Goal: Task Accomplishment & Management: Manage account settings

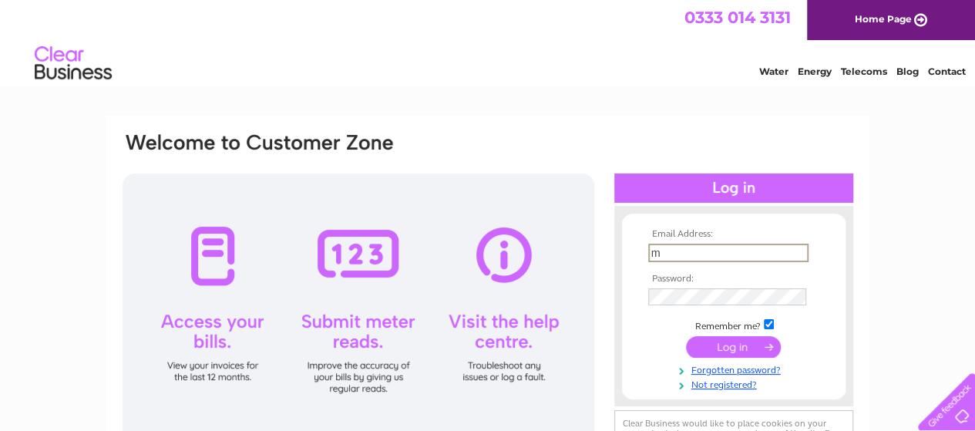
type input "macoales@gmail.com"
click at [730, 385] on link "Not registered?" at bounding box center [735, 381] width 175 height 15
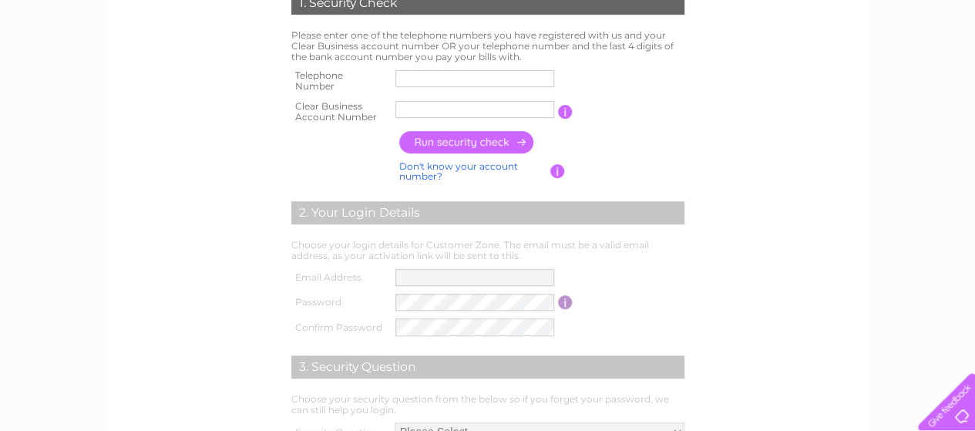
scroll to position [351, 0]
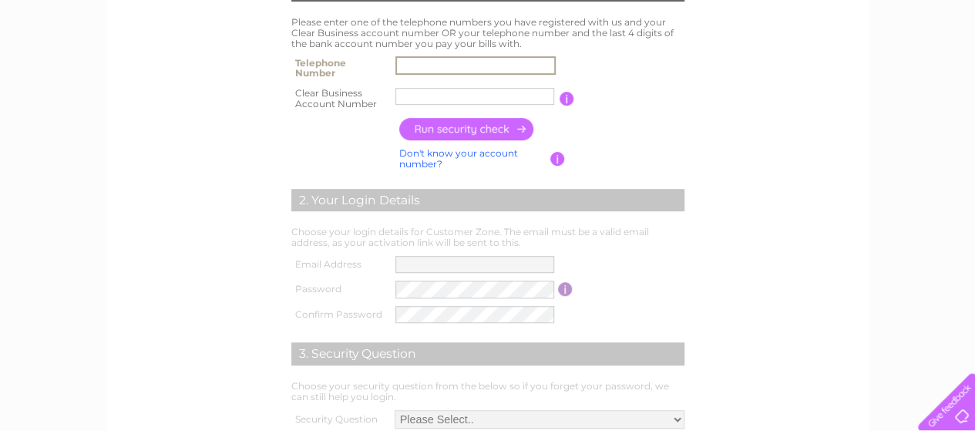
click at [438, 67] on input "text" at bounding box center [475, 65] width 160 height 18
type input "07811910858"
click at [447, 136] on input "button" at bounding box center [467, 129] width 136 height 22
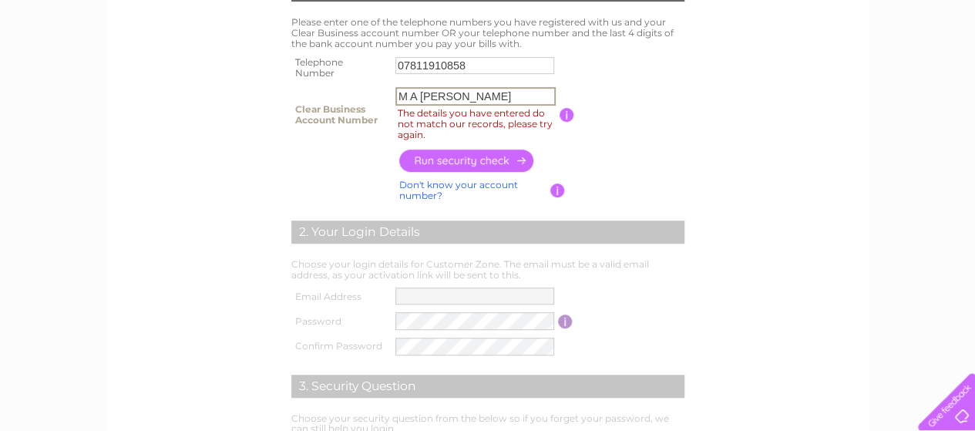
click at [467, 92] on input "M A Coale" at bounding box center [475, 96] width 160 height 18
type input "M"
click at [564, 112] on input "button" at bounding box center [566, 115] width 15 height 14
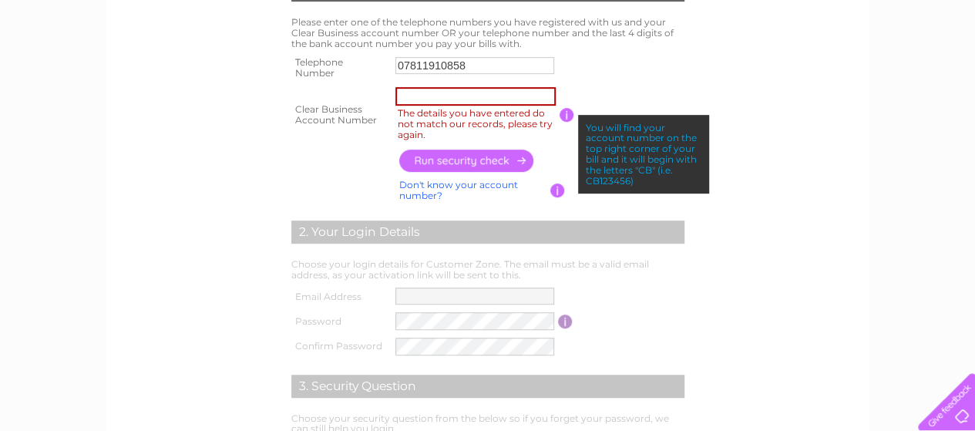
click at [556, 190] on input "button" at bounding box center [557, 190] width 15 height 14
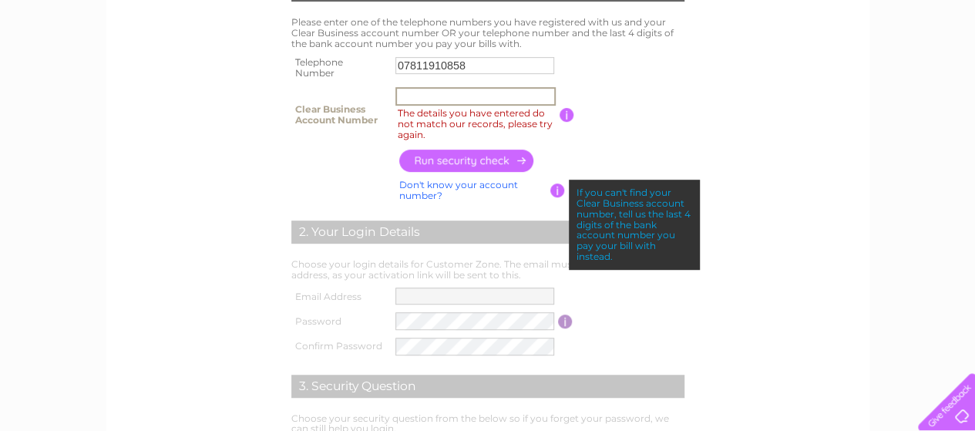
click at [452, 93] on input "The details you have entered do not match our records, please try again." at bounding box center [475, 96] width 160 height 18
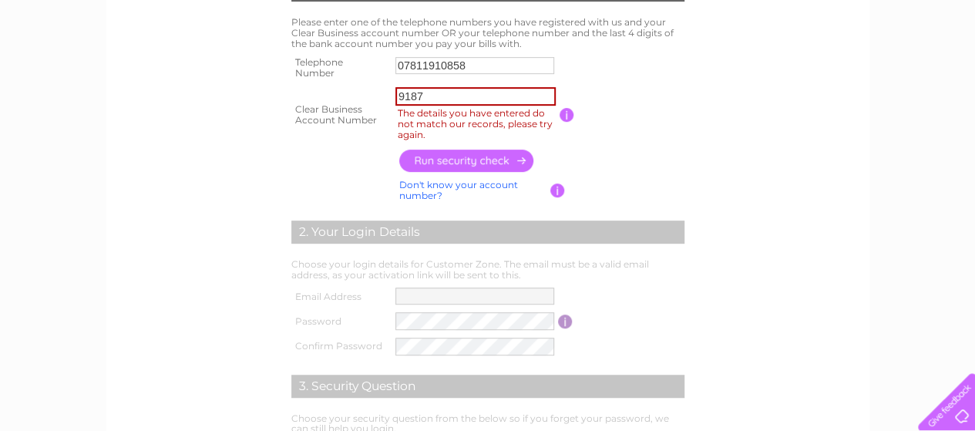
click at [444, 163] on input "button" at bounding box center [467, 160] width 136 height 22
click at [555, 192] on input "button" at bounding box center [557, 190] width 15 height 14
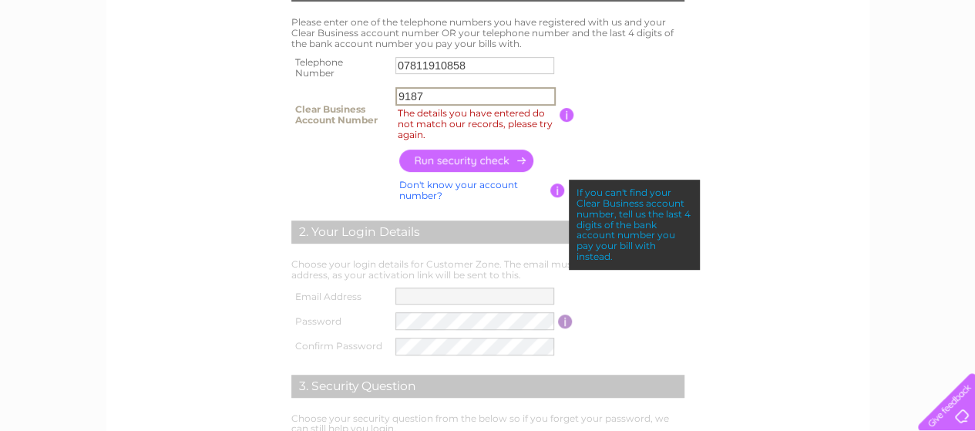
click at [435, 92] on input "9187" at bounding box center [475, 96] width 160 height 18
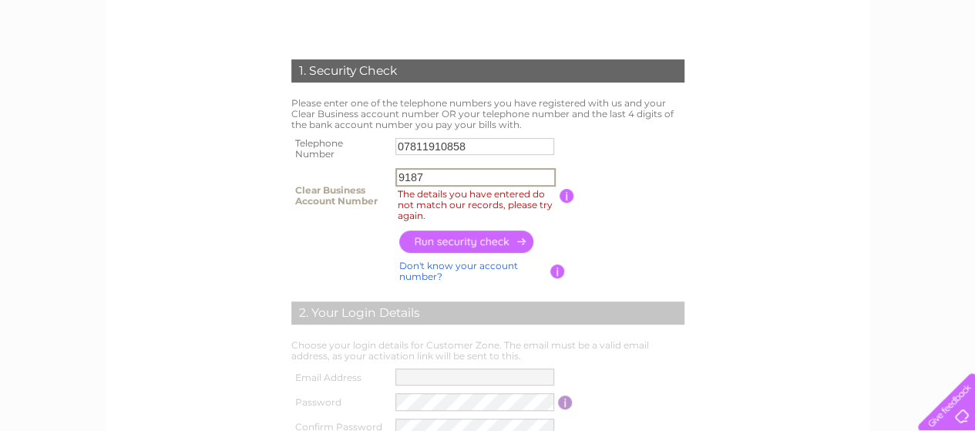
scroll to position [237, 0]
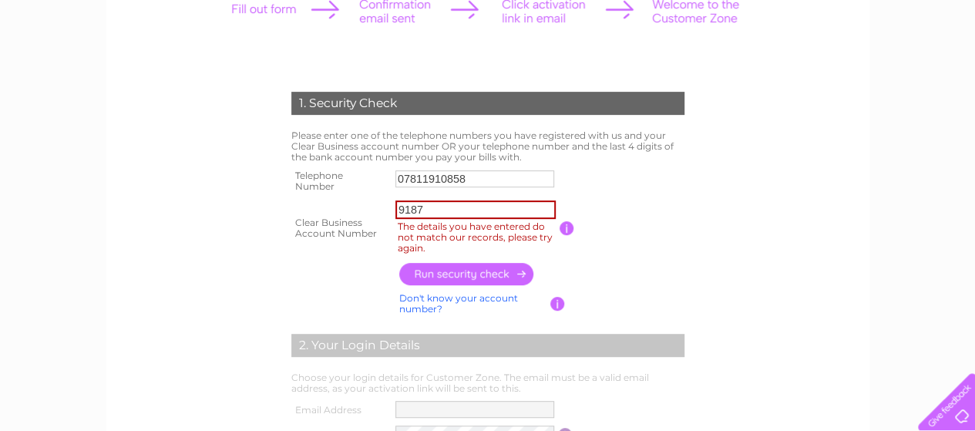
click at [456, 277] on input "button" at bounding box center [467, 274] width 136 height 22
click at [442, 205] on input "9187" at bounding box center [475, 209] width 160 height 18
type input "9"
type input "404940"
click at [460, 273] on input "button" at bounding box center [467, 274] width 136 height 22
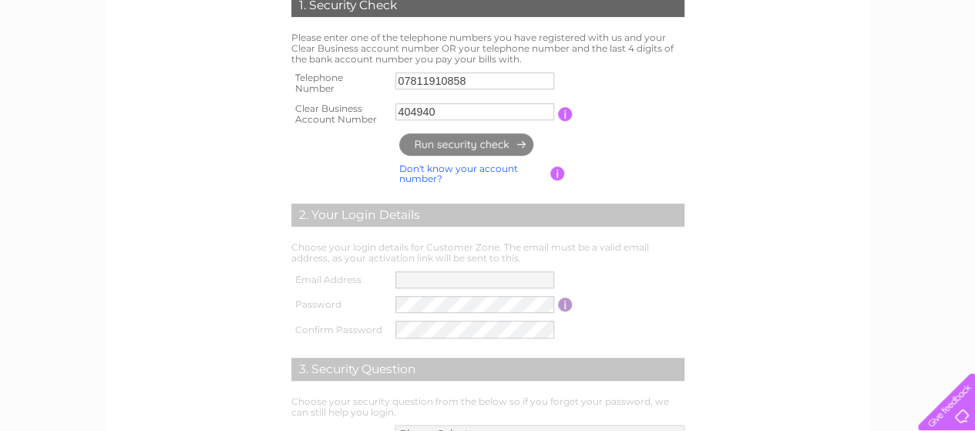
scroll to position [336, 0]
type input "ma******@gm*******"
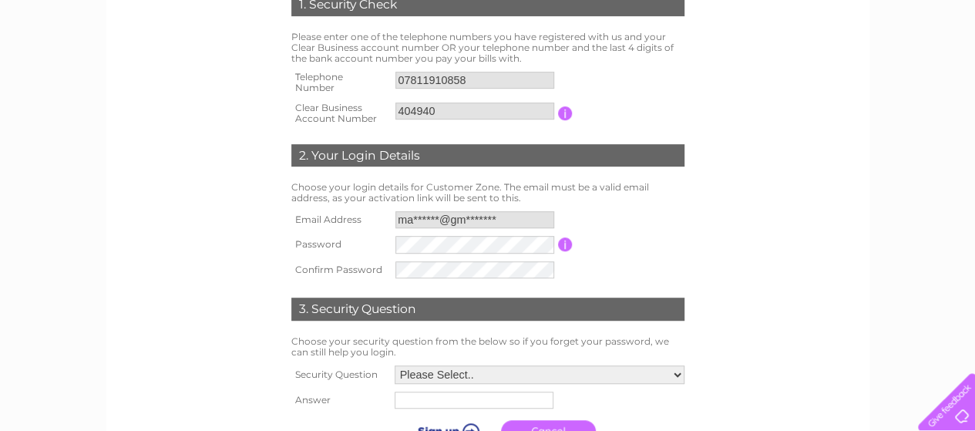
click at [715, 295] on div "1. Security Check Please enter one of the telephone numbers you have registered…" at bounding box center [487, 214] width 465 height 472
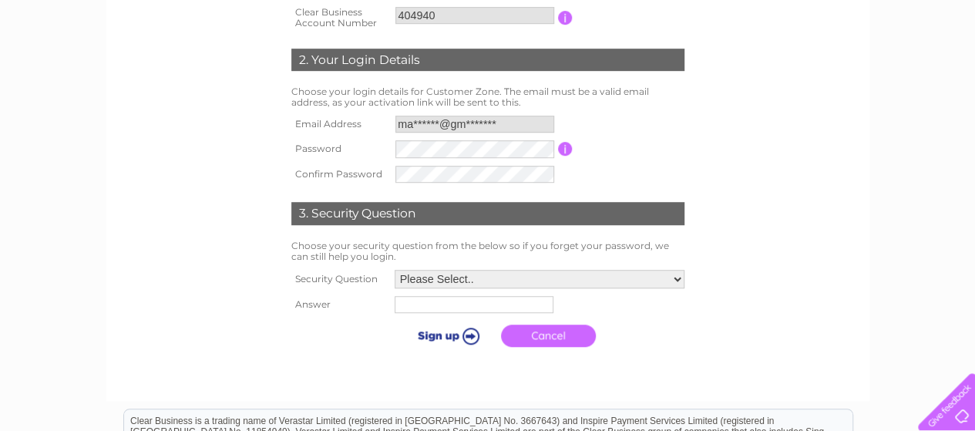
scroll to position [487, 0]
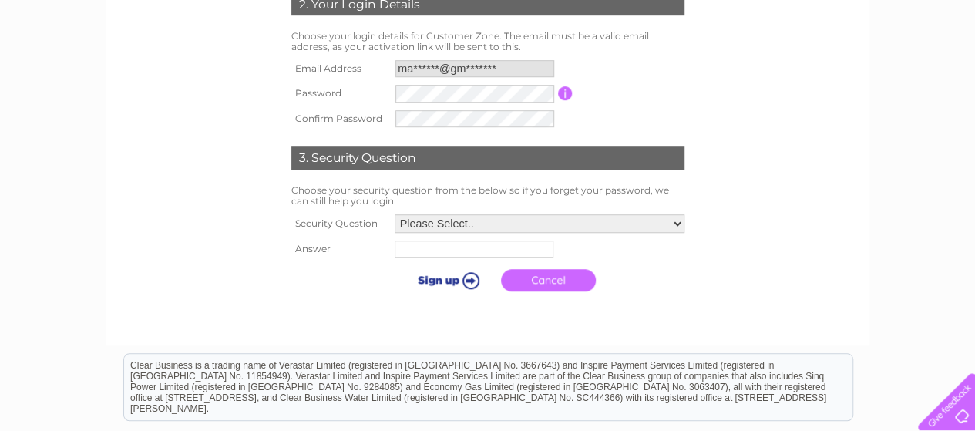
click at [679, 220] on select "Please Select.. In what town or city was your first job? In what town or city d…" at bounding box center [540, 223] width 290 height 18
select select "5"
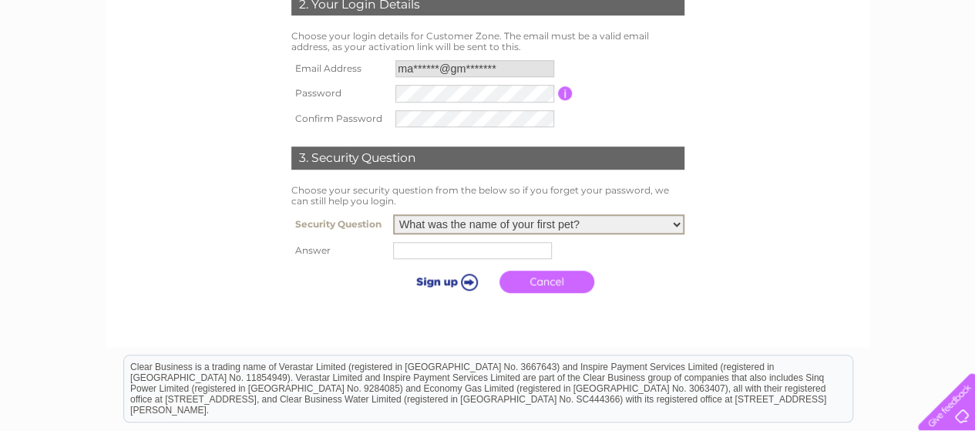
click at [393, 216] on select "Please Select.. In what town or city was your first job? In what town or city d…" at bounding box center [538, 224] width 291 height 20
click at [442, 256] on input "text" at bounding box center [475, 249] width 160 height 18
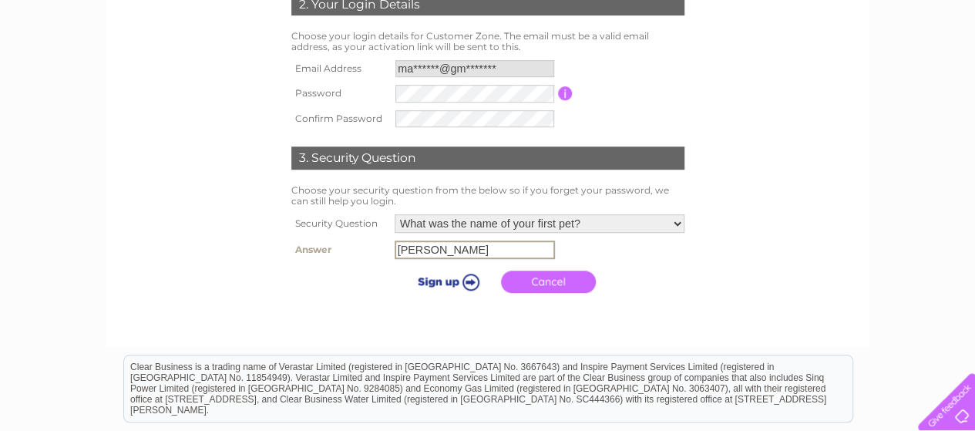
type input "sam"
click at [551, 280] on link "Cancel" at bounding box center [548, 280] width 95 height 22
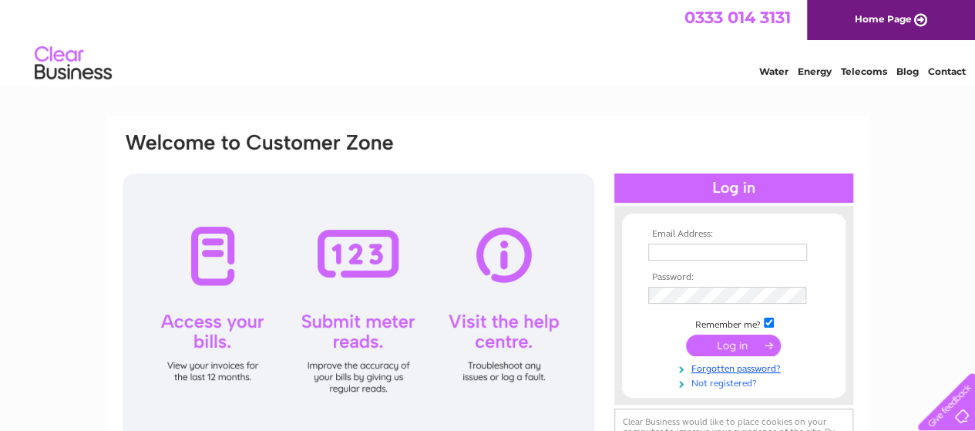
click at [719, 384] on link "Not registered?" at bounding box center [735, 381] width 175 height 15
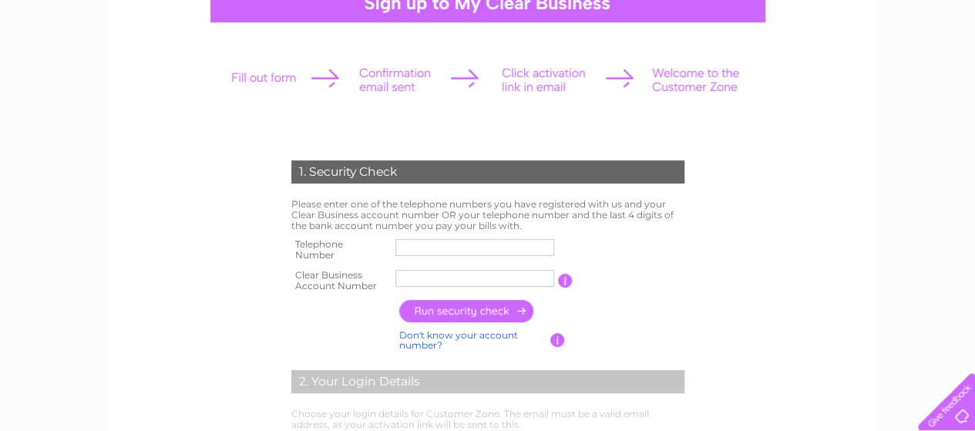
scroll to position [171, 0]
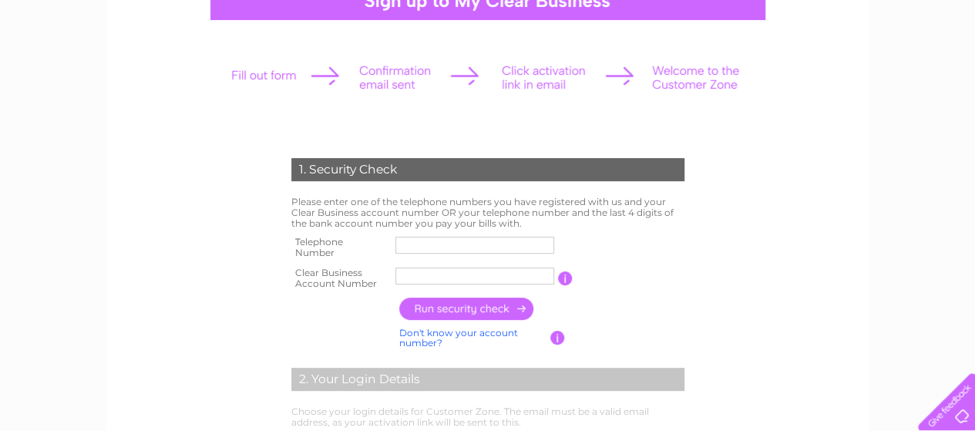
click at [421, 247] on input "text" at bounding box center [474, 245] width 159 height 17
type input "07811910858"
click at [462, 274] on input "M A Coale" at bounding box center [474, 275] width 159 height 17
type input "M"
type input "404940"
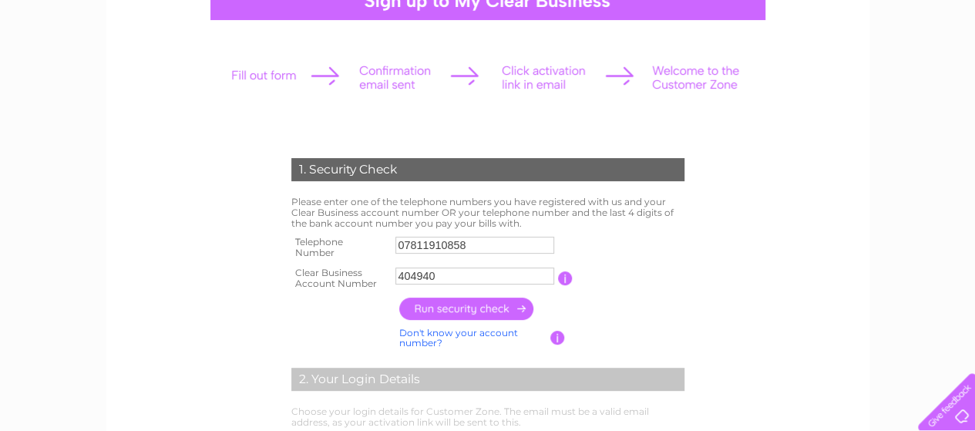
click at [459, 314] on input "button" at bounding box center [467, 308] width 136 height 22
type input "ma******@gm*******"
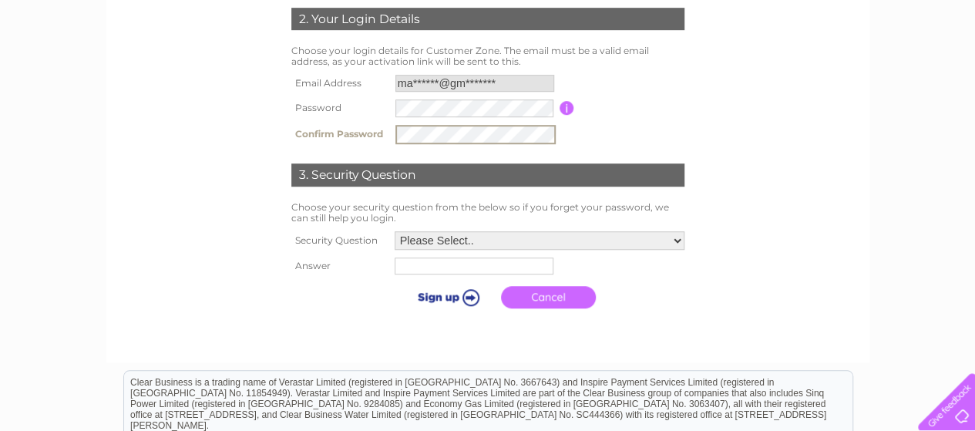
scroll to position [488, 0]
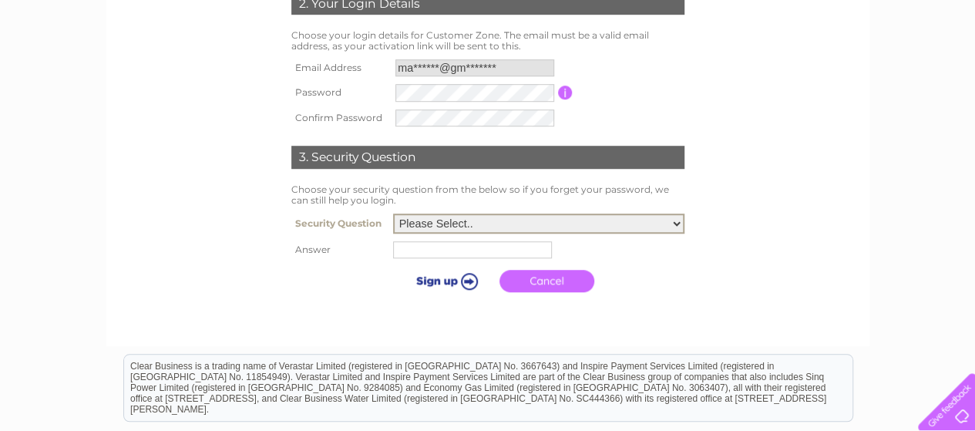
click at [680, 221] on select "Please Select.. In what town or city was your first job? In what town or city d…" at bounding box center [538, 223] width 291 height 20
select select "5"
click at [393, 214] on select "Please Select.. In what town or city was your first job? In what town or city d…" at bounding box center [538, 223] width 291 height 20
click at [405, 249] on input "text" at bounding box center [472, 249] width 159 height 17
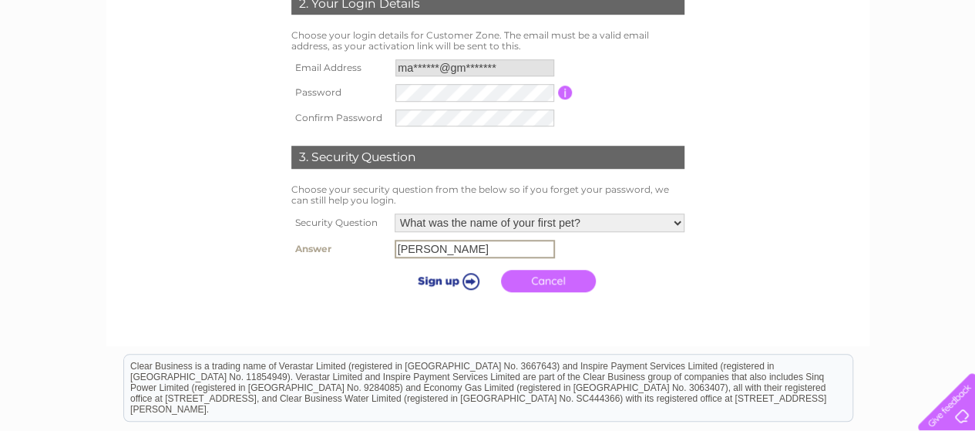
type input "sam"
click at [444, 277] on input "submit" at bounding box center [445, 281] width 95 height 22
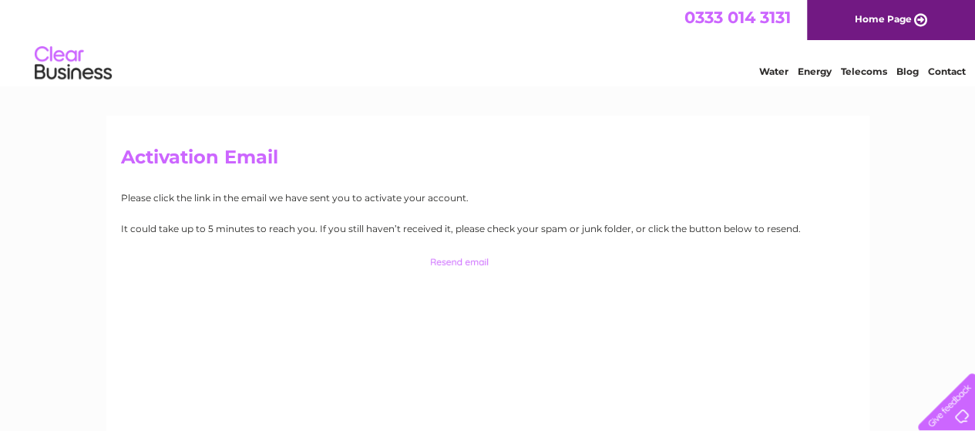
click at [472, 265] on input "button" at bounding box center [487, 262] width 152 height 22
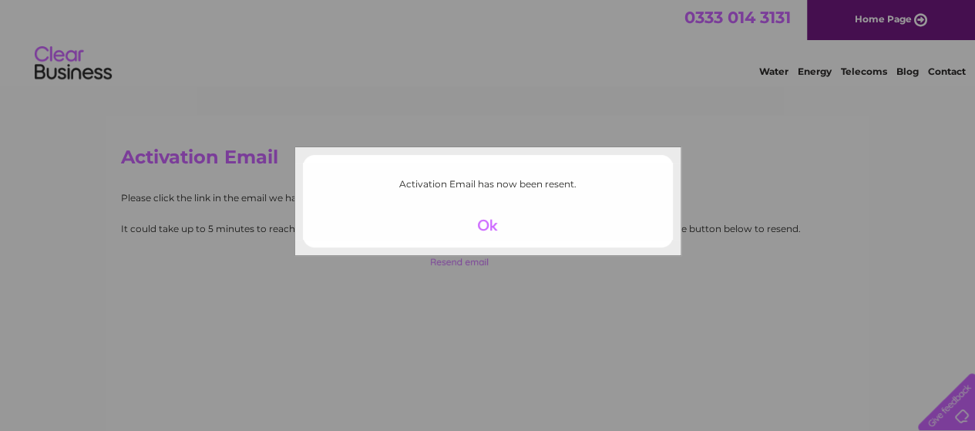
click at [489, 221] on div at bounding box center [487, 225] width 95 height 22
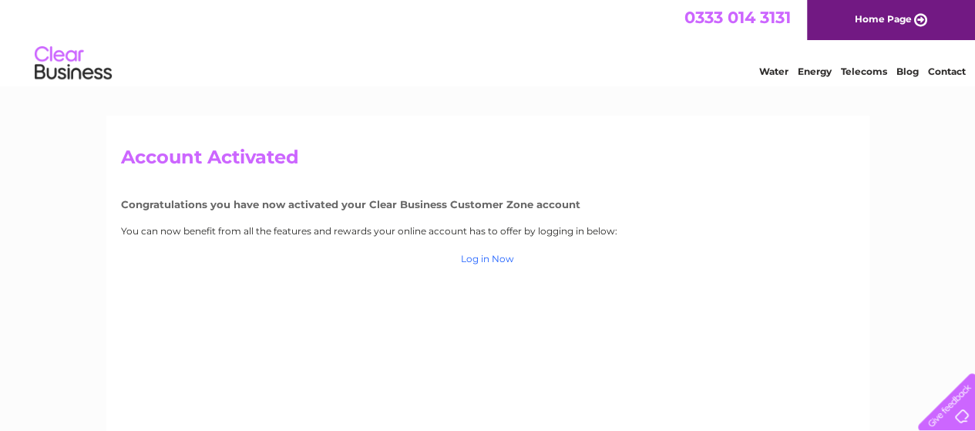
click at [501, 261] on link "Log in Now" at bounding box center [487, 259] width 53 height 12
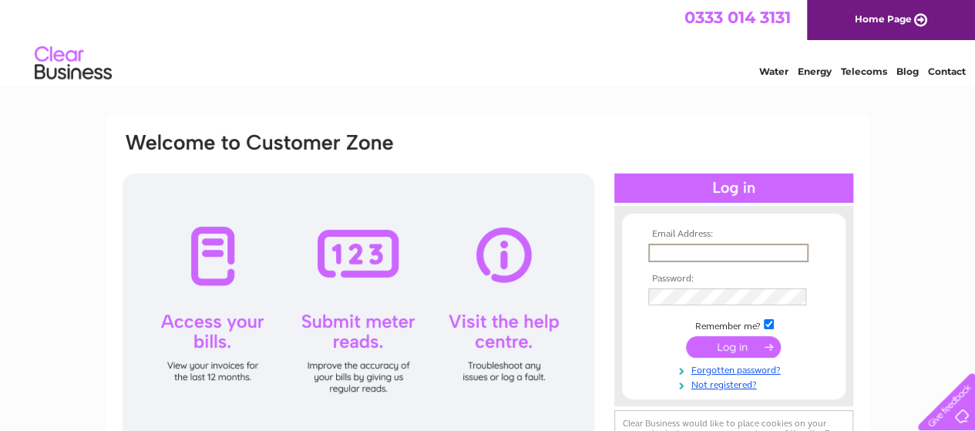
click at [718, 249] on input "text" at bounding box center [728, 252] width 160 height 18
click at [701, 250] on input "404940" at bounding box center [727, 251] width 159 height 17
type input "4"
type input "macoales@gmail.com"
click at [726, 352] on input "submit" at bounding box center [733, 345] width 95 height 22
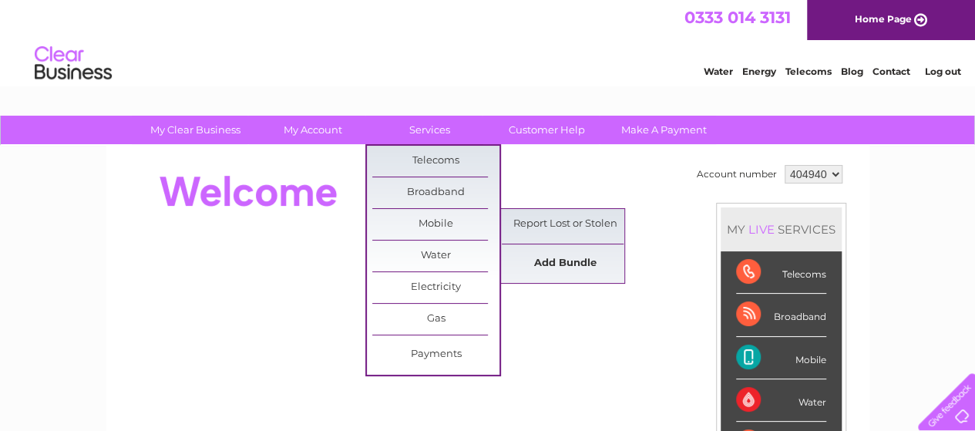
click at [572, 258] on link "Add Bundle" at bounding box center [565, 263] width 127 height 31
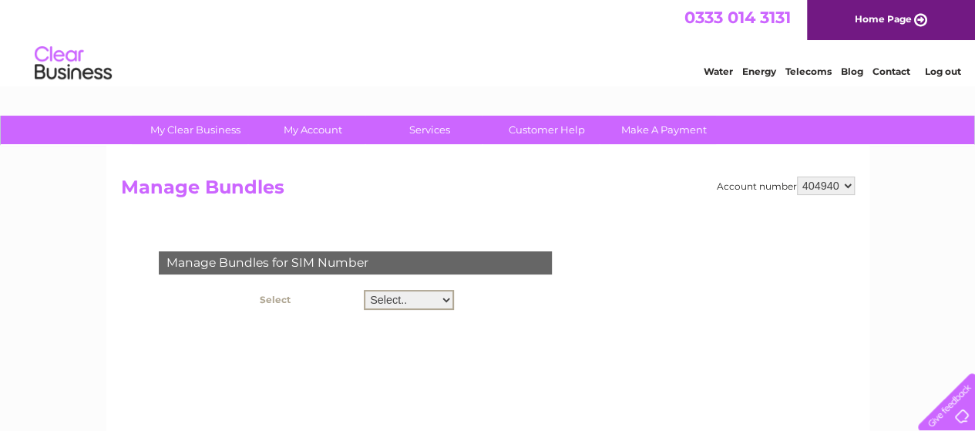
click at [445, 297] on select "Select.. 07811910858 07960143567" at bounding box center [409, 300] width 90 height 20
select select "123535"
click at [364, 290] on select "Select.. 07811910858 07960143567" at bounding box center [409, 300] width 90 height 20
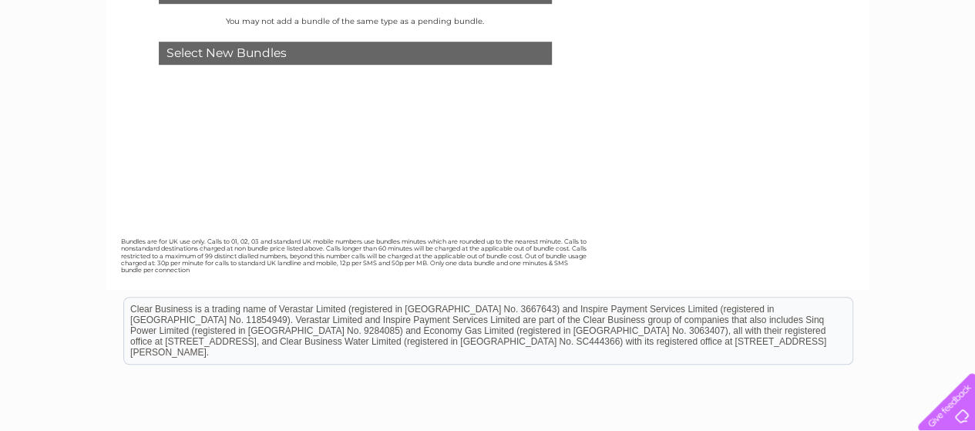
scroll to position [308, 0]
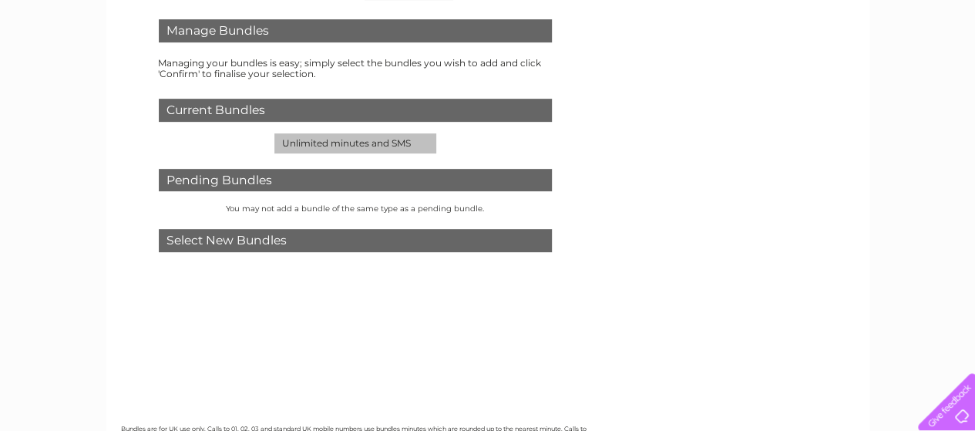
click at [223, 246] on div "Select New Bundles" at bounding box center [355, 240] width 393 height 23
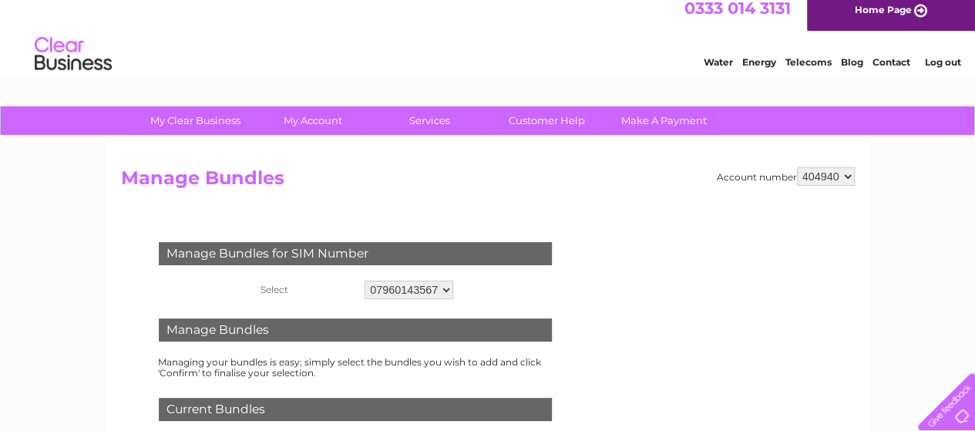
scroll to position [49, 0]
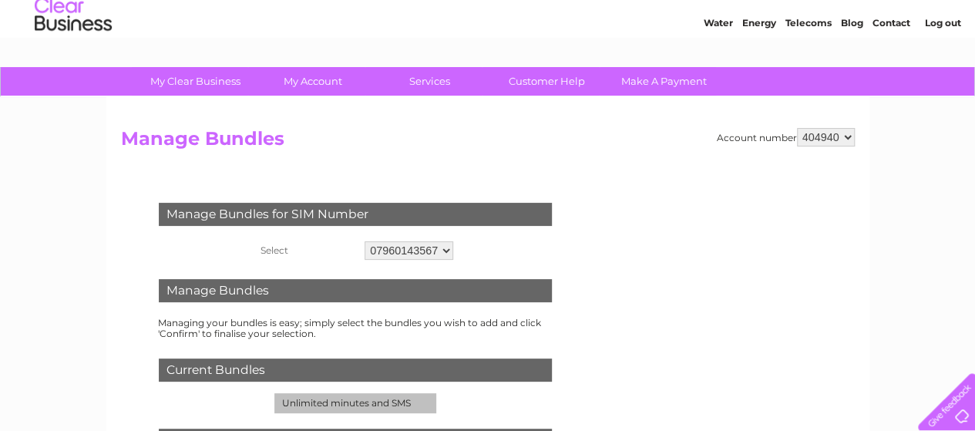
click at [368, 398] on td "Unlimited minutes and SMS" at bounding box center [355, 403] width 162 height 20
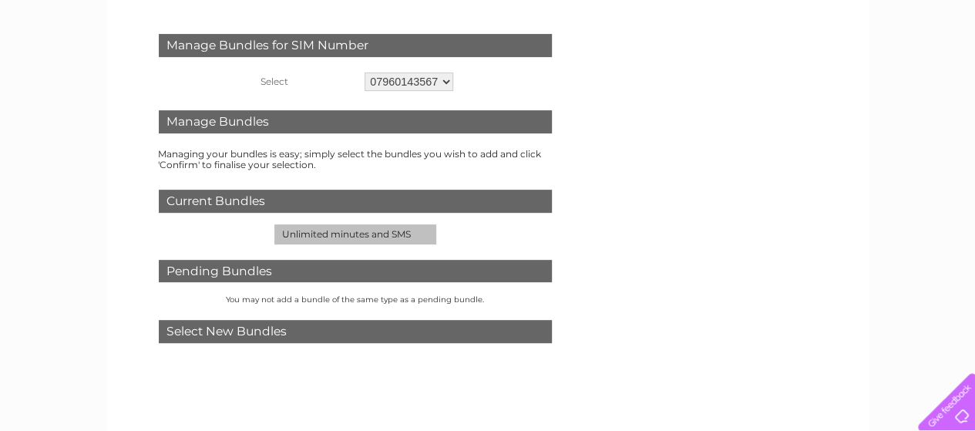
scroll to position [241, 0]
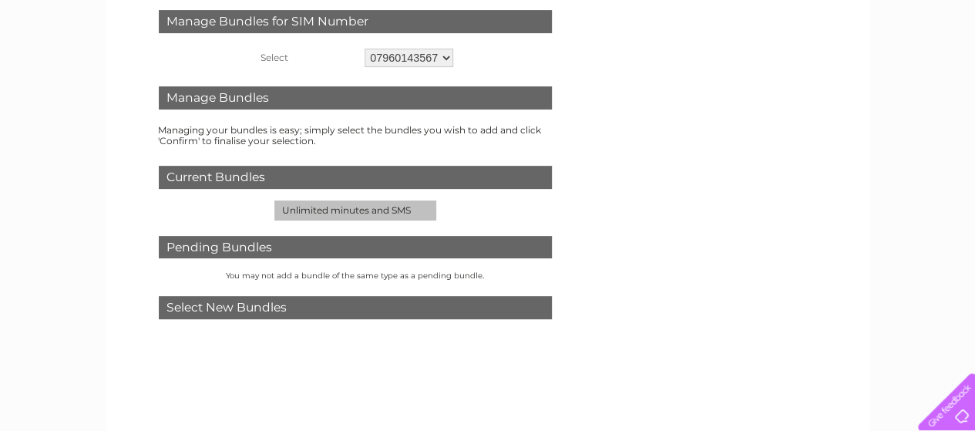
click at [319, 315] on div "Select New Bundles" at bounding box center [355, 307] width 393 height 23
click at [268, 309] on div "Select New Bundles" at bounding box center [355, 307] width 393 height 23
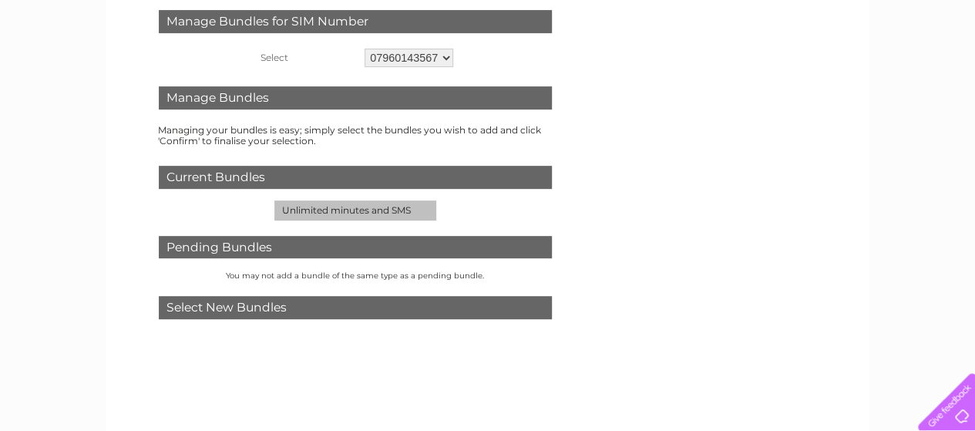
click at [268, 309] on div "Select New Bundles" at bounding box center [355, 307] width 393 height 23
click at [361, 213] on td "Unlimited minutes and SMS" at bounding box center [355, 210] width 162 height 20
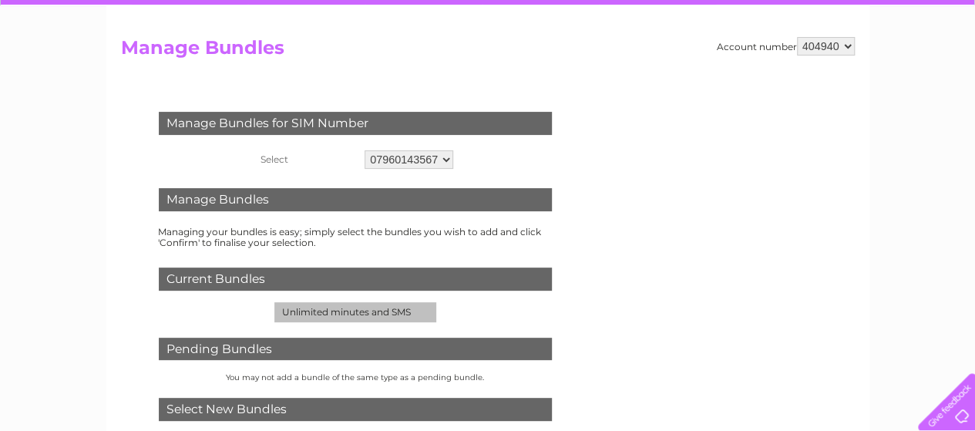
scroll to position [113, 0]
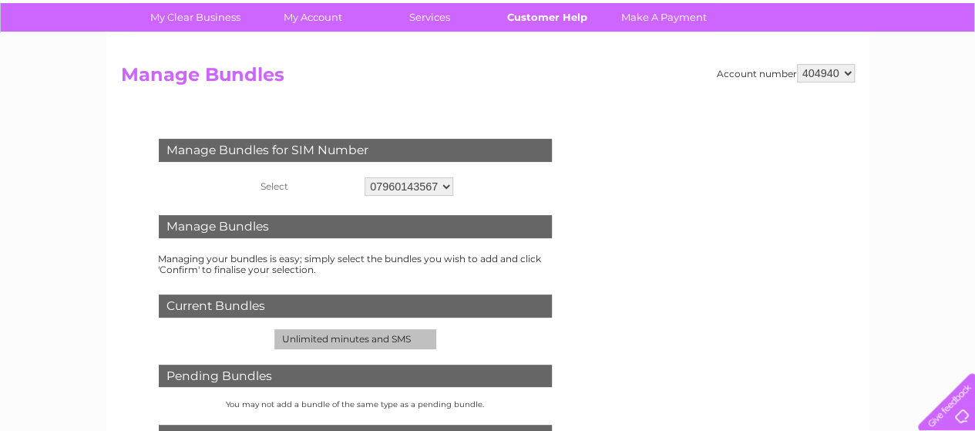
click at [560, 18] on link "Customer Help" at bounding box center [546, 17] width 127 height 29
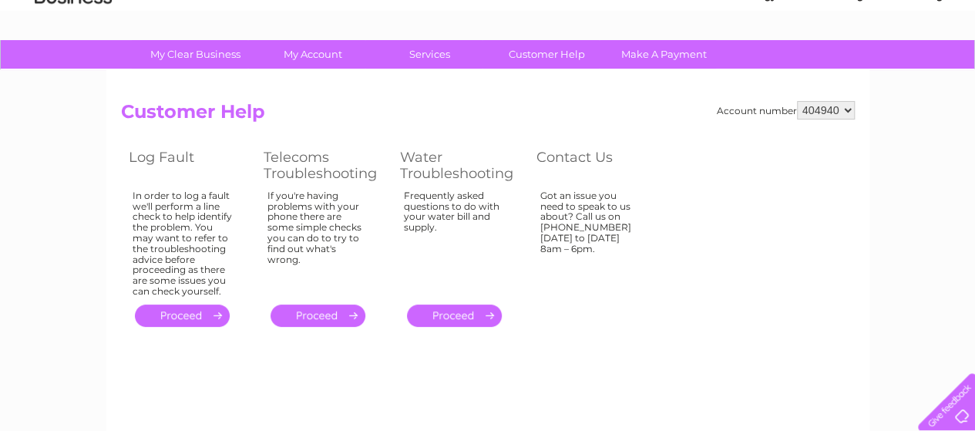
scroll to position [85, 0]
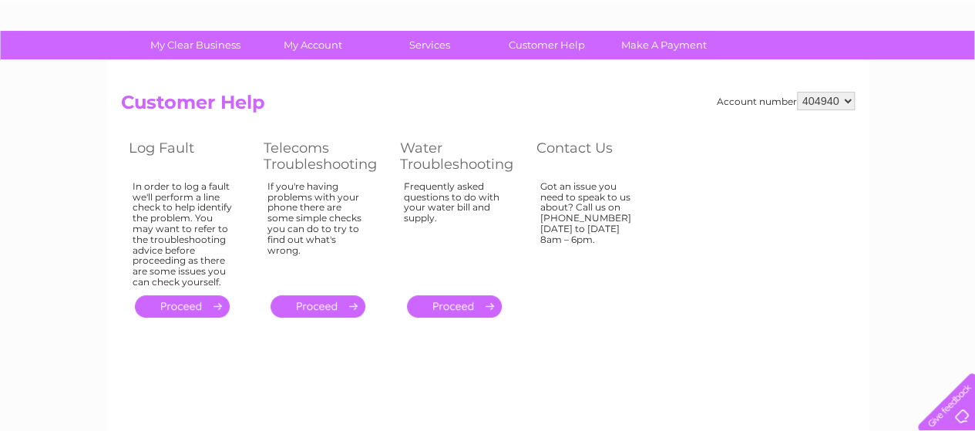
click at [329, 302] on link "." at bounding box center [317, 306] width 95 height 22
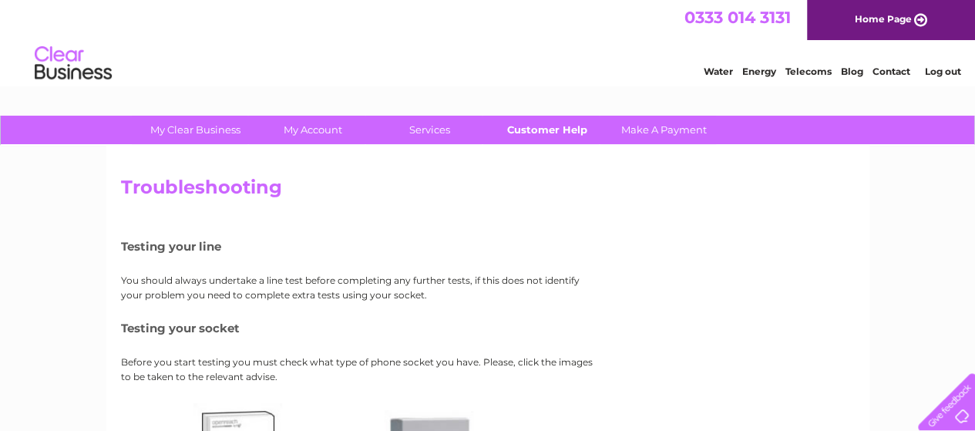
click at [544, 133] on link "Customer Help" at bounding box center [546, 130] width 127 height 29
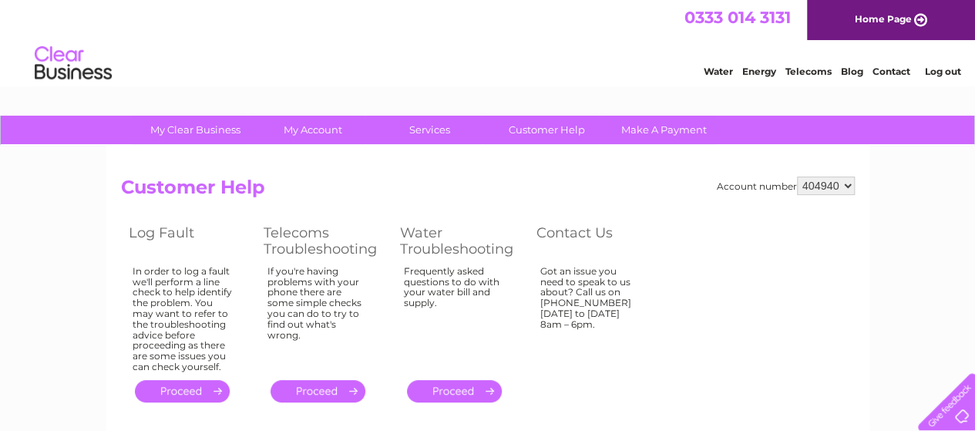
click at [811, 69] on link "Telecoms" at bounding box center [808, 71] width 46 height 12
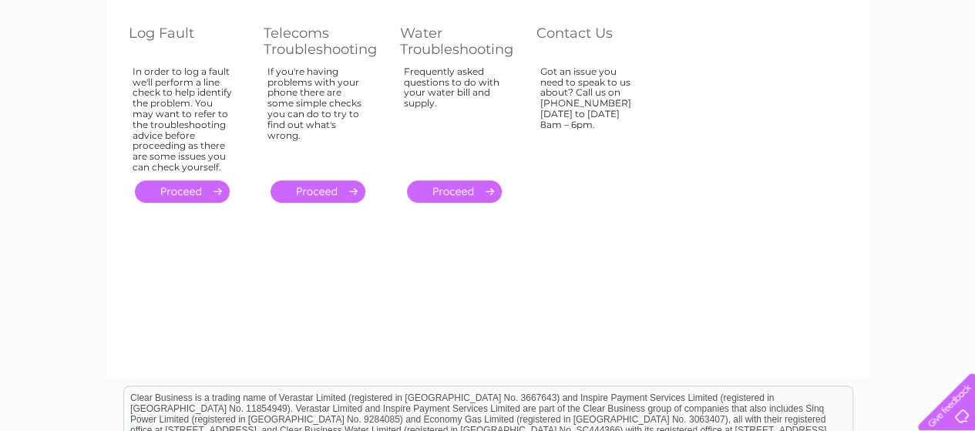
scroll to position [348, 0]
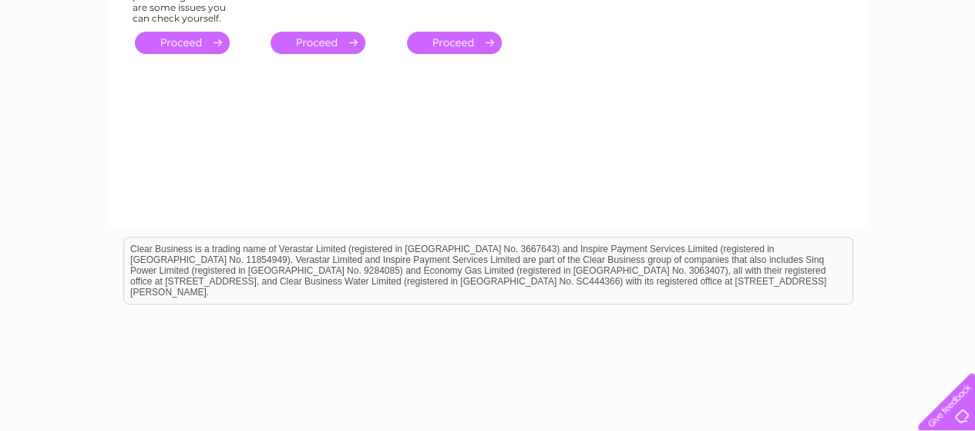
drag, startPoint x: 672, startPoint y: 186, endPoint x: 446, endPoint y: 143, distance: 229.7
click at [446, 143] on div "Account number 404940 Customer Help Log Fault Telecoms Troubleshooting Water Tr…" at bounding box center [487, 13] width 763 height 432
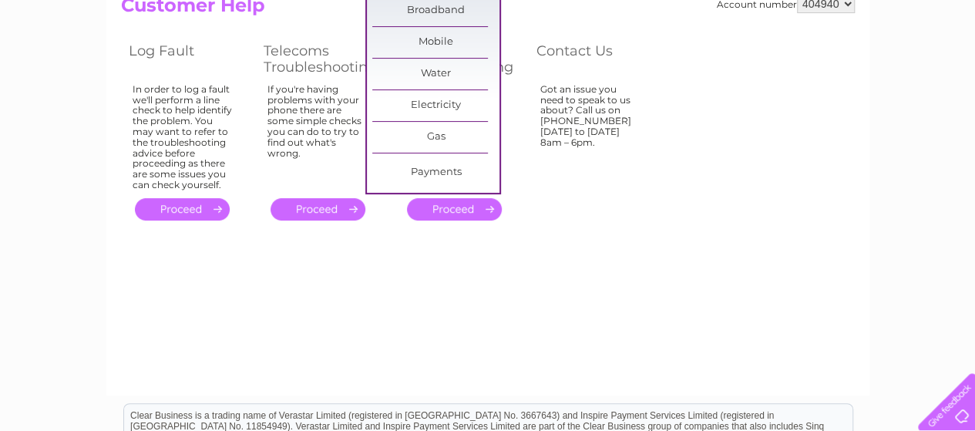
scroll to position [0, 0]
